Goal: Task Accomplishment & Management: Use online tool/utility

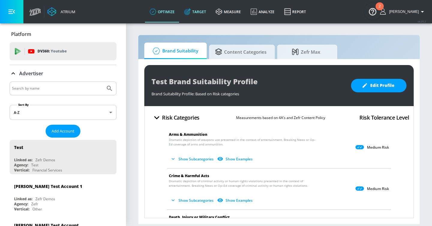
click at [211, 11] on link "Target" at bounding box center [195, 12] width 32 height 22
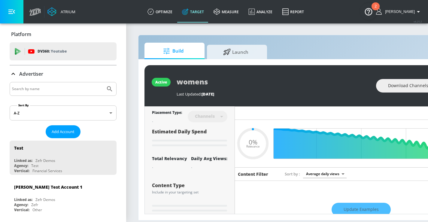
type input "0.6"
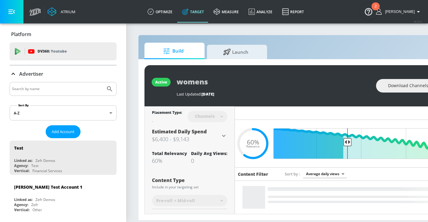
click at [68, 91] on input "Search by name" at bounding box center [57, 89] width 91 height 8
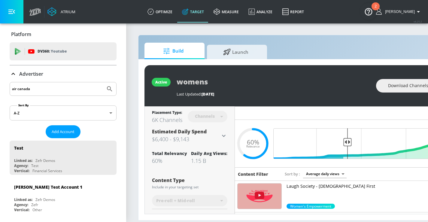
type input "air canada"
click at [103, 82] on button "Submit Search" at bounding box center [109, 88] width 13 height 13
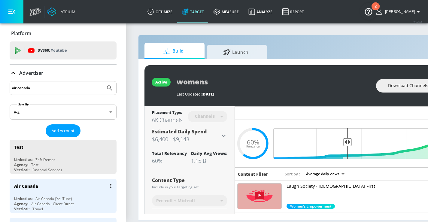
scroll to position [1, 0]
click at [57, 190] on div "Air Canada" at bounding box center [64, 185] width 101 height 14
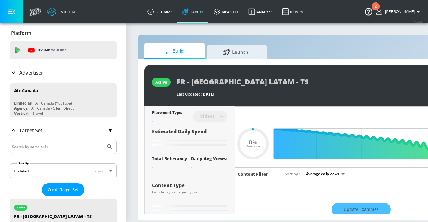
type input "0.05"
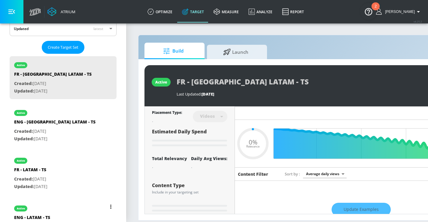
scroll to position [176, 0]
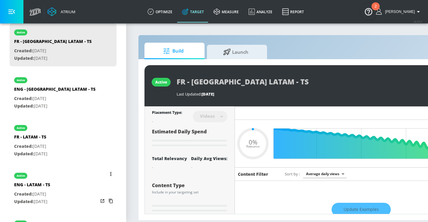
click at [69, 179] on div "active ENG - LATAM - TS Created: [DATE] Updated: [DATE]" at bounding box center [63, 188] width 107 height 43
type input "ENG - LATAM - TS"
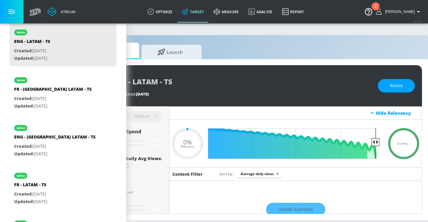
scroll to position [0, 66]
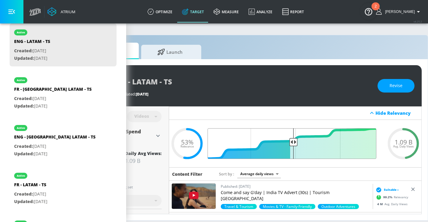
drag, startPoint x: 295, startPoint y: 141, endPoint x: 323, endPoint y: 142, distance: 28.2
click at [323, 142] on input "Final Threshold" at bounding box center [295, 143] width 168 height 31
click at [396, 86] on span "Revise" at bounding box center [395, 86] width 13 height 8
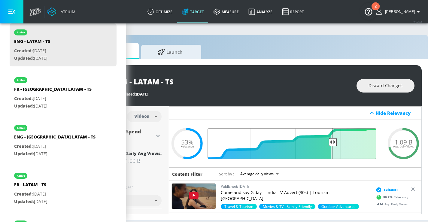
drag, startPoint x: 296, startPoint y: 140, endPoint x: 332, endPoint y: 145, distance: 36.0
type input "0.3"
click at [332, 145] on input "Final Threshold" at bounding box center [295, 143] width 168 height 31
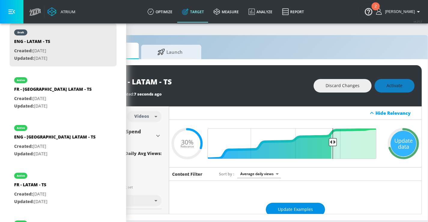
click at [281, 205] on button "Update Examples" at bounding box center [295, 210] width 59 height 14
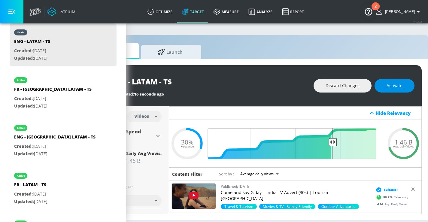
click at [396, 88] on span "Activate" at bounding box center [394, 86] width 16 height 8
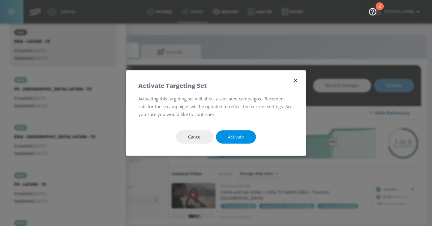
click at [245, 135] on button "Activate" at bounding box center [236, 138] width 40 height 14
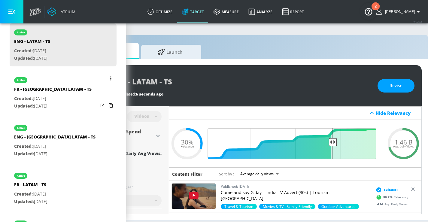
click at [71, 83] on div "active" at bounding box center [52, 78] width 77 height 15
type input "FR - [GEOGRAPHIC_DATA] LATAM - TS"
type input "0.05"
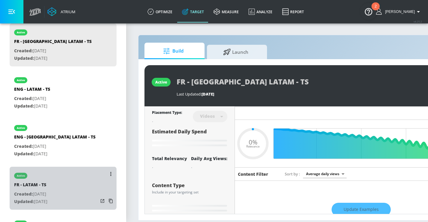
click at [67, 178] on div "active FR - LATAM - TS Created: [DATE] Updated: [DATE]" at bounding box center [63, 188] width 107 height 43
type input "FR - LATAM - TS"
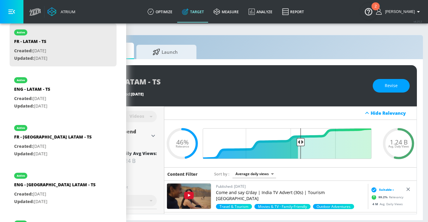
scroll to position [0, 82]
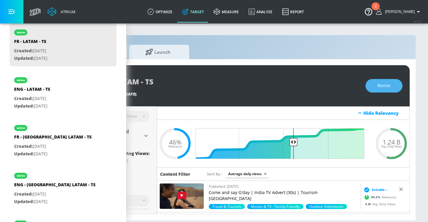
click at [385, 86] on span "Revise" at bounding box center [383, 86] width 13 height 8
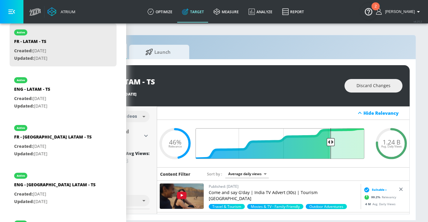
drag, startPoint x: 288, startPoint y: 142, endPoint x: 326, endPoint y: 144, distance: 37.5
type input "0.24"
click at [326, 144] on input "Final Threshold" at bounding box center [283, 143] width 168 height 31
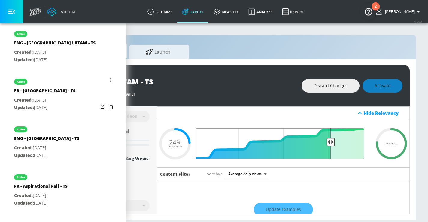
scroll to position [323, 0]
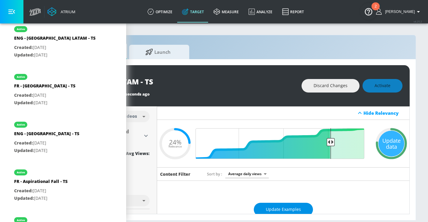
click at [287, 212] on span "Update Examples" at bounding box center [283, 210] width 35 height 8
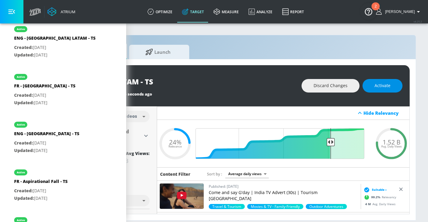
click at [394, 87] on button "Activate" at bounding box center [382, 86] width 40 height 14
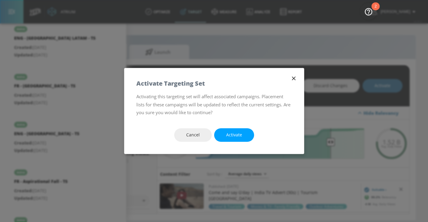
scroll to position [0, 78]
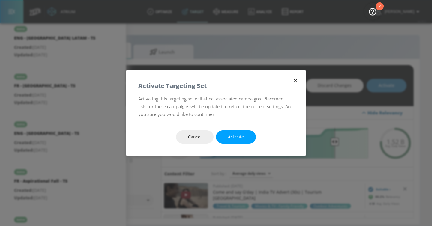
drag, startPoint x: 240, startPoint y: 137, endPoint x: 244, endPoint y: 133, distance: 5.1
click at [241, 137] on span "Activate" at bounding box center [236, 138] width 16 height 8
